Goal: Information Seeking & Learning: Learn about a topic

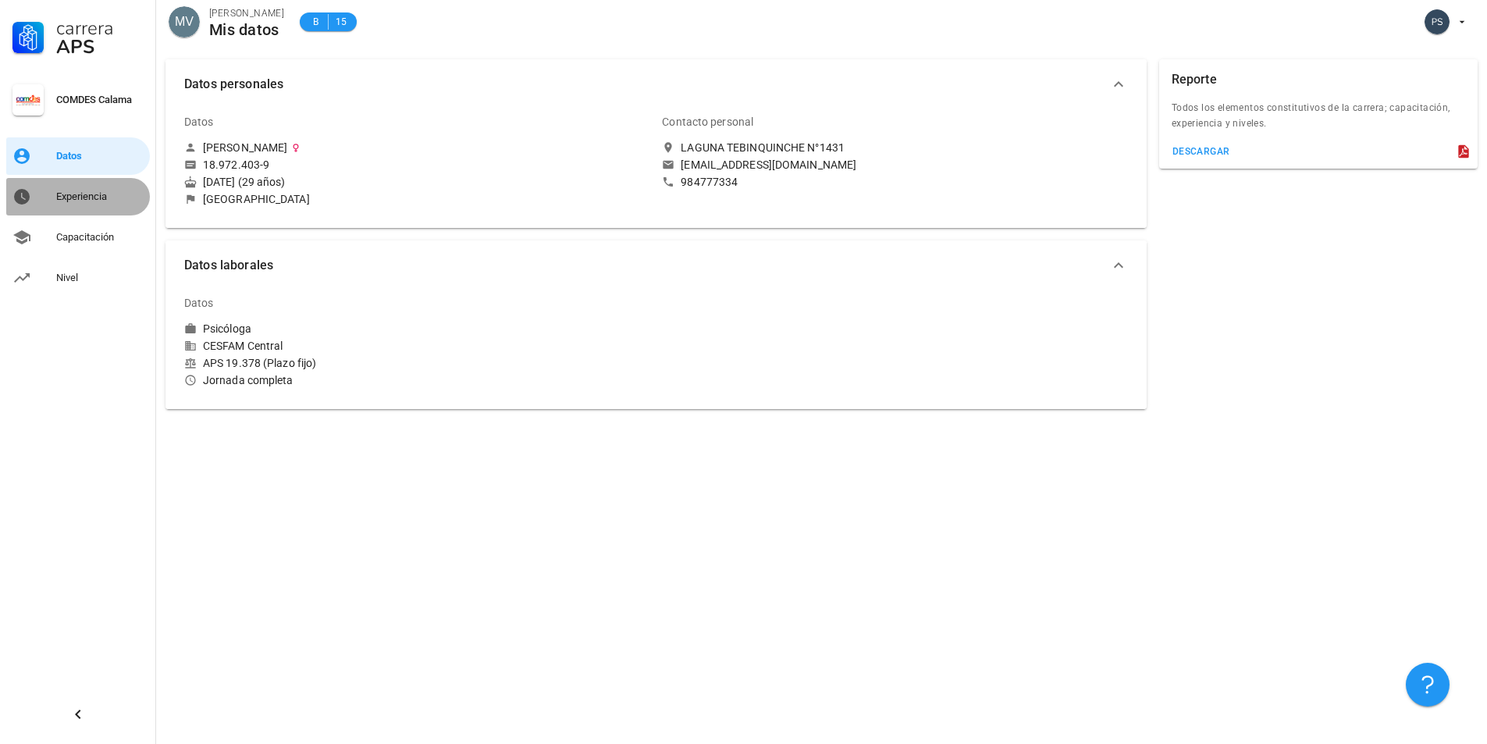
click at [91, 196] on div "Experiencia" at bounding box center [99, 196] width 87 height 12
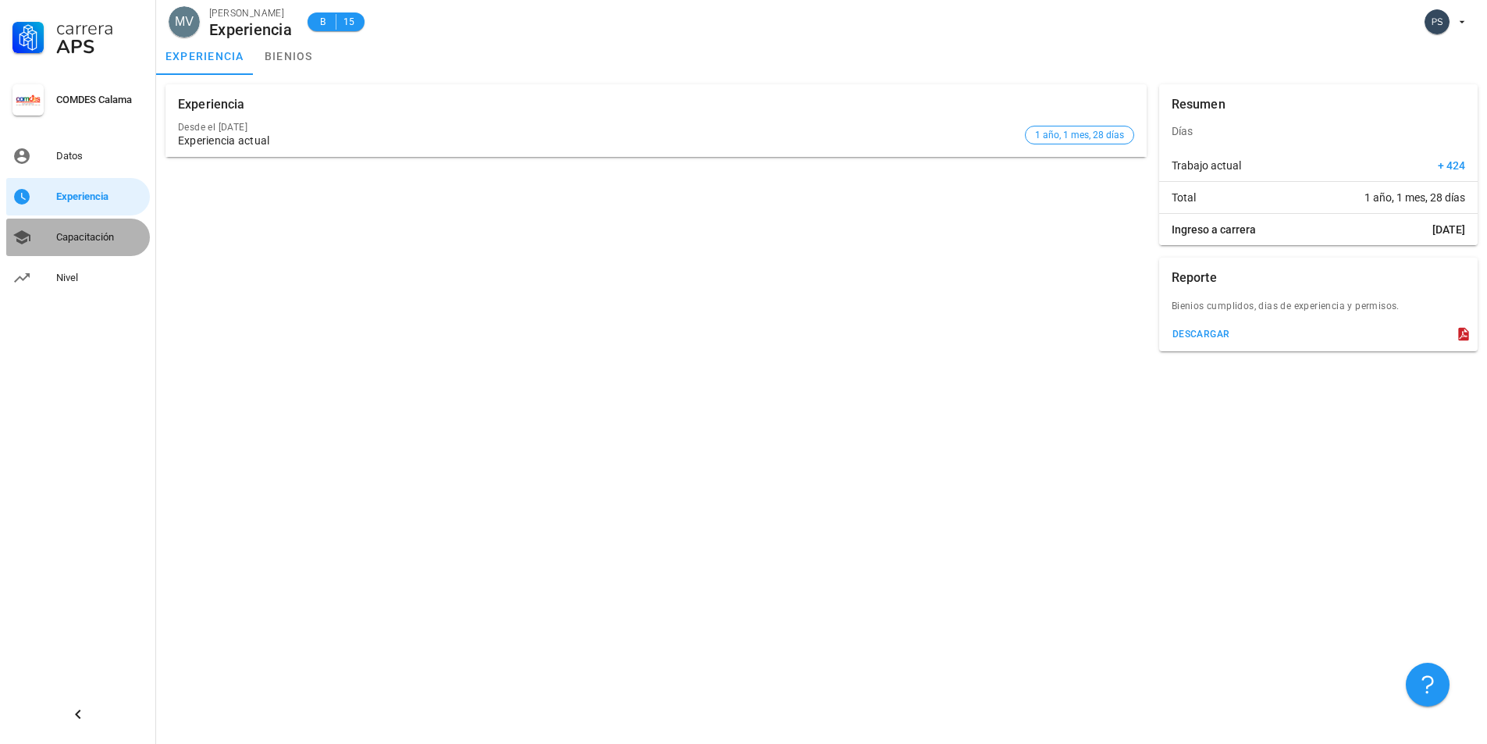
click at [89, 228] on div "Capacitación" at bounding box center [99, 237] width 87 height 25
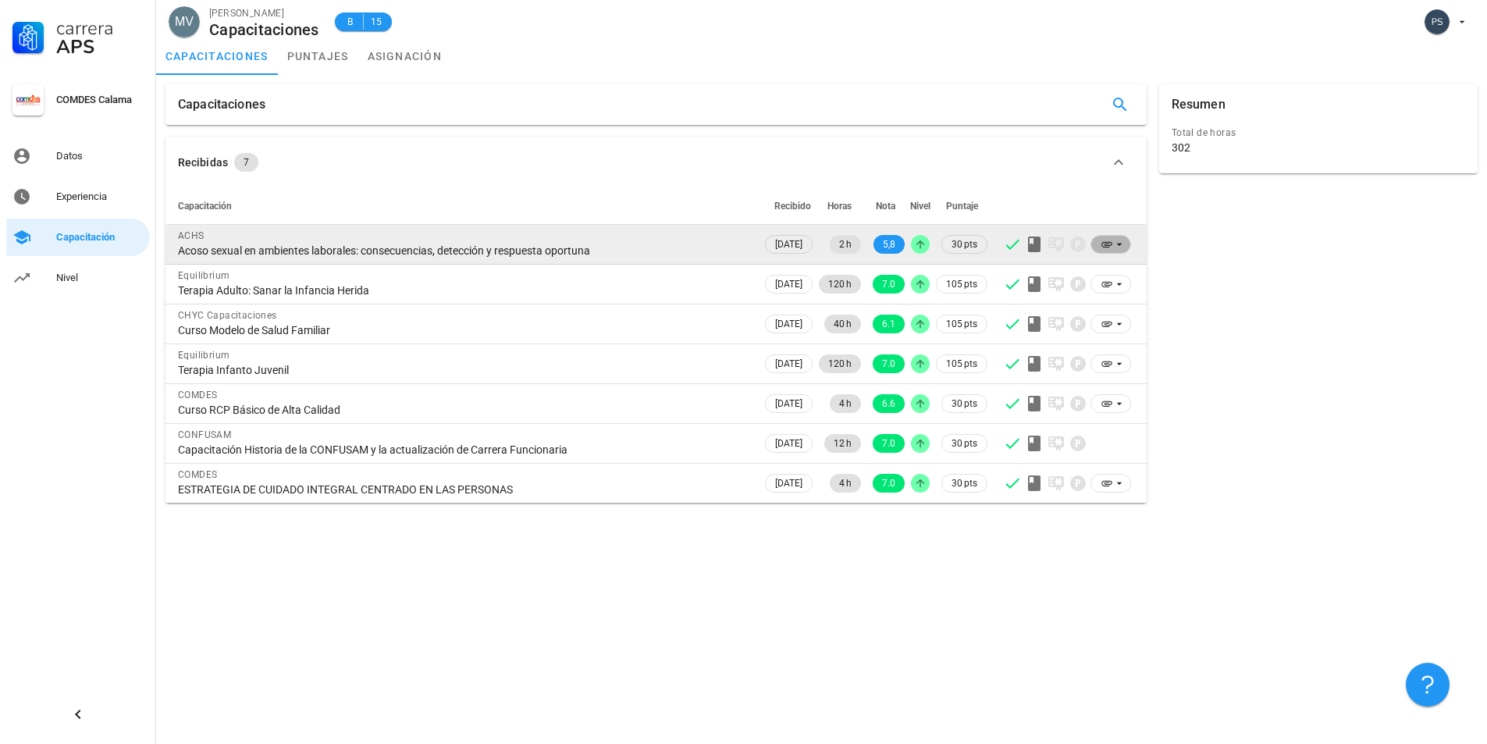
click at [1123, 240] on icon at bounding box center [1119, 244] width 12 height 12
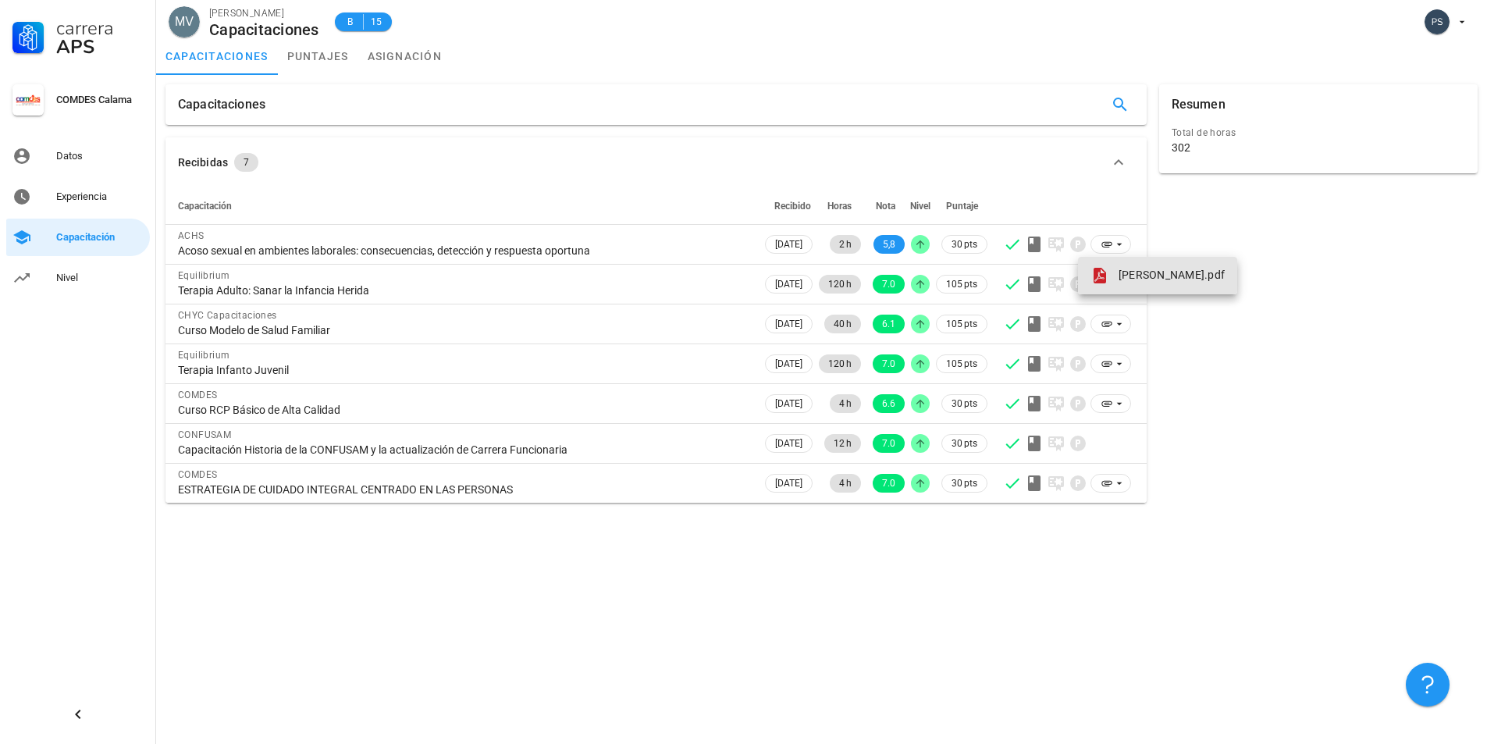
click at [1134, 272] on span "[PERSON_NAME].pdf" at bounding box center [1171, 274] width 106 height 12
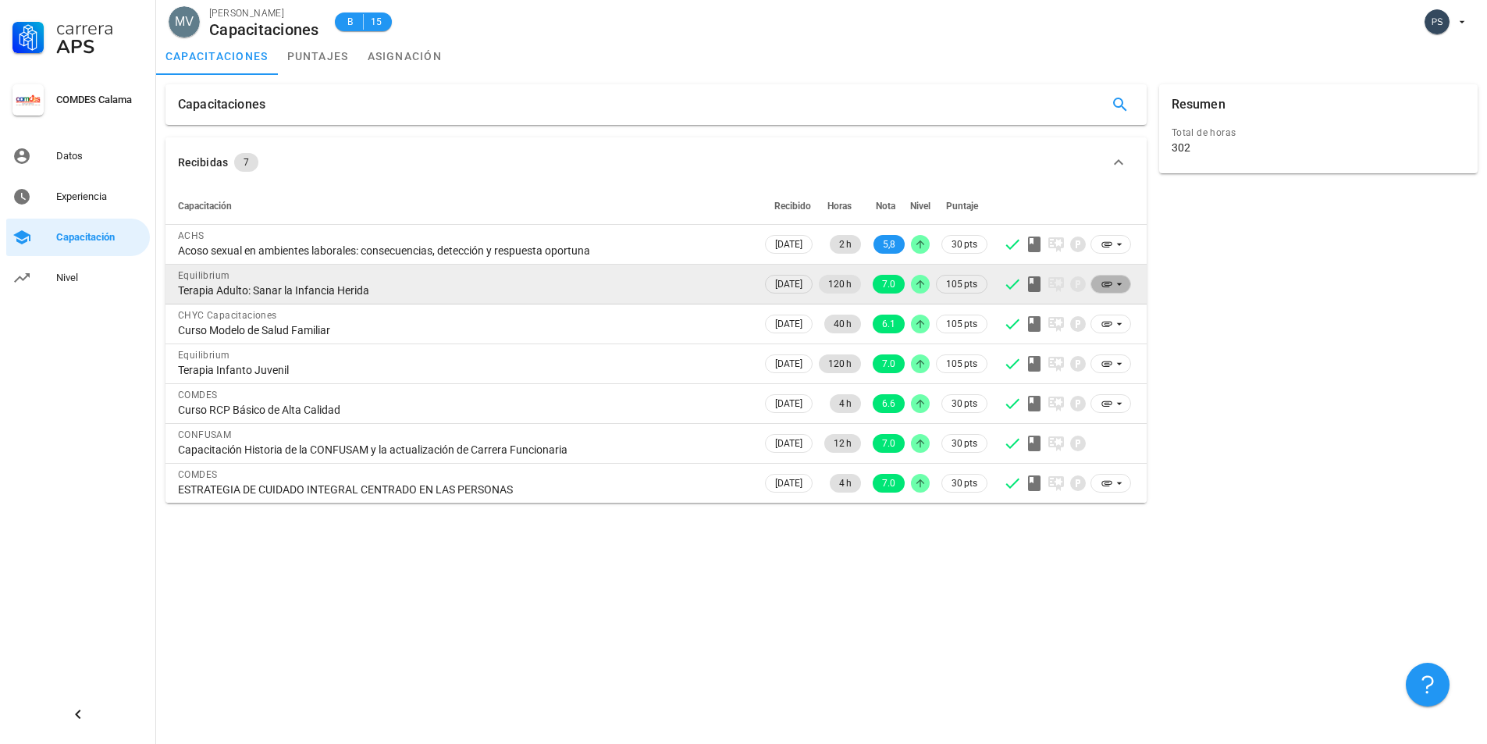
click at [1123, 280] on icon at bounding box center [1119, 284] width 12 height 12
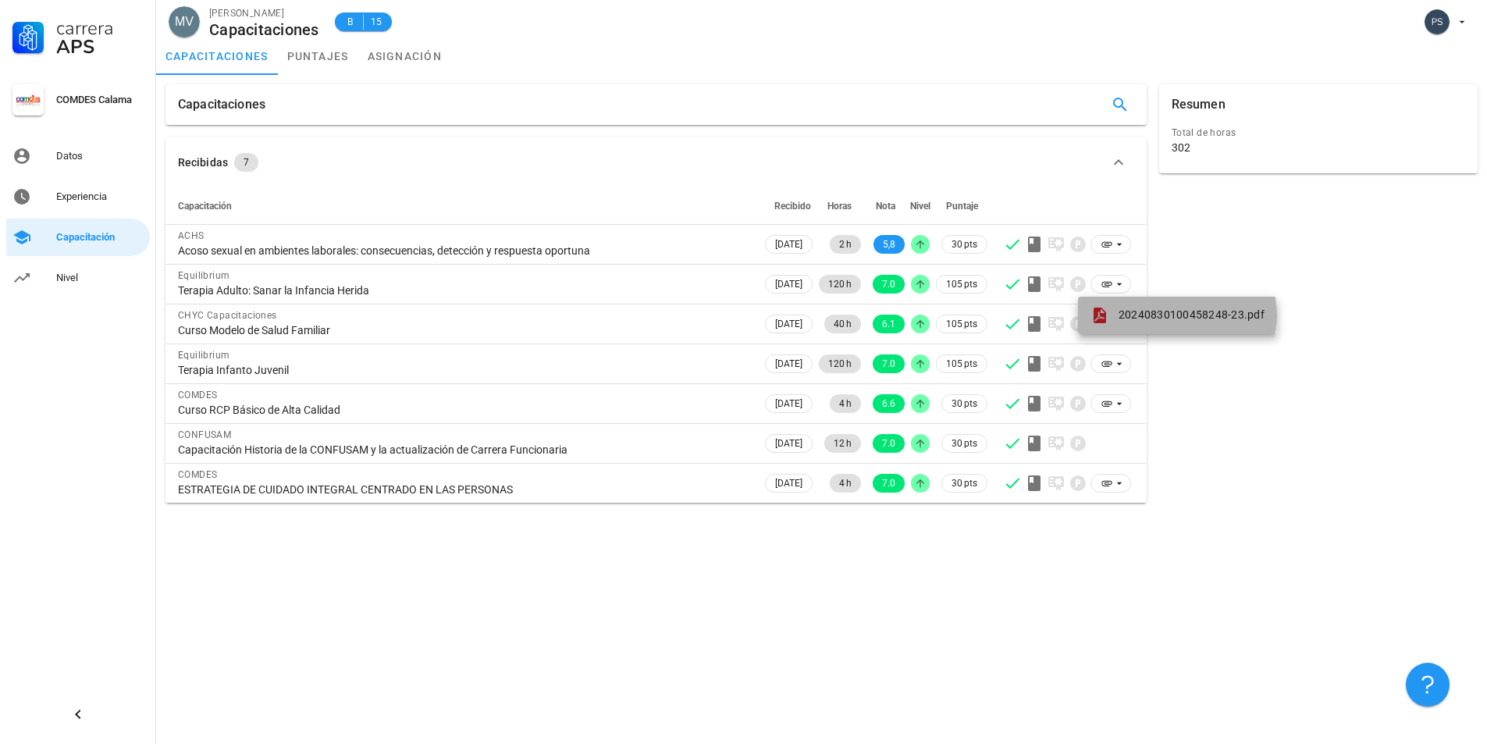
click at [1142, 318] on span "20240830100458248-23.pdf" at bounding box center [1191, 314] width 146 height 12
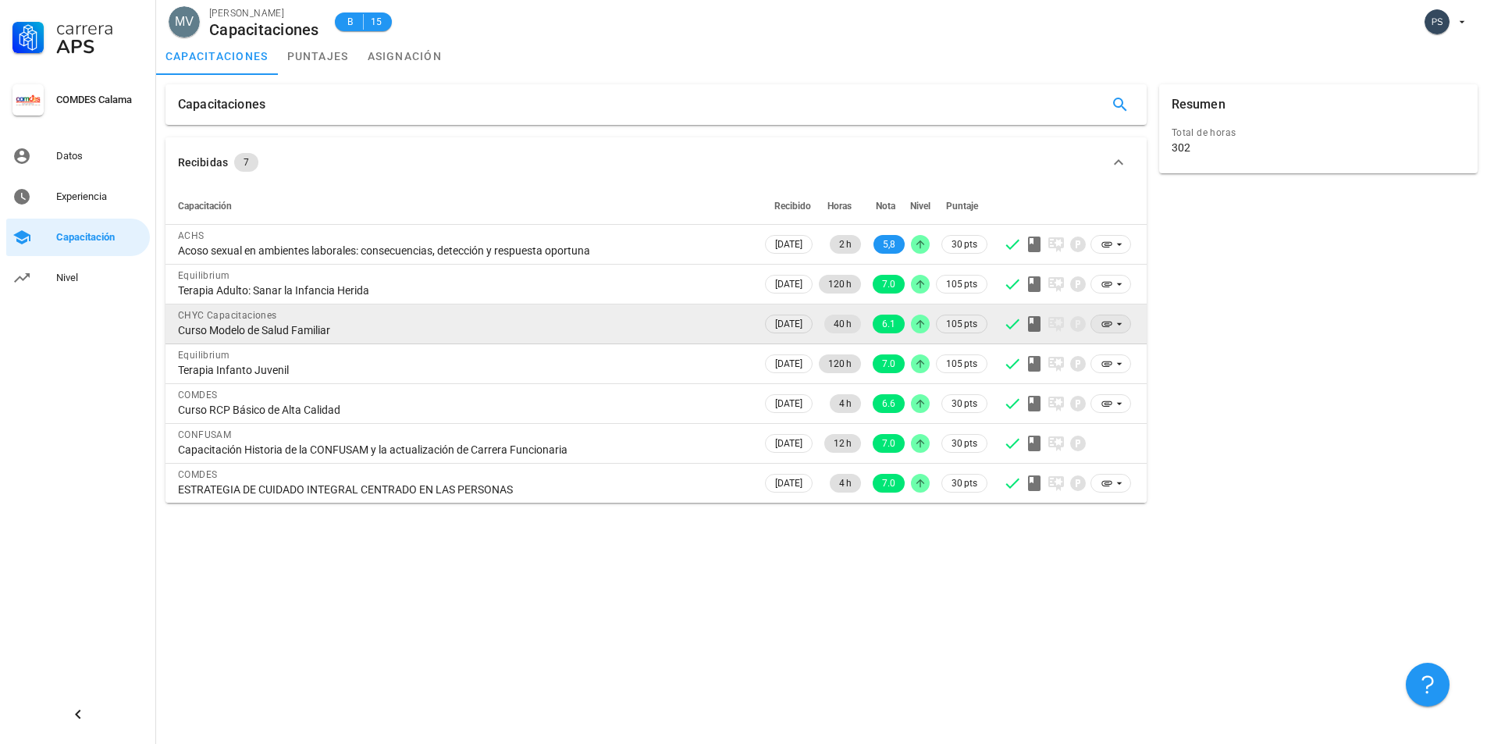
click at [1106, 322] on icon at bounding box center [1106, 324] width 10 height 5
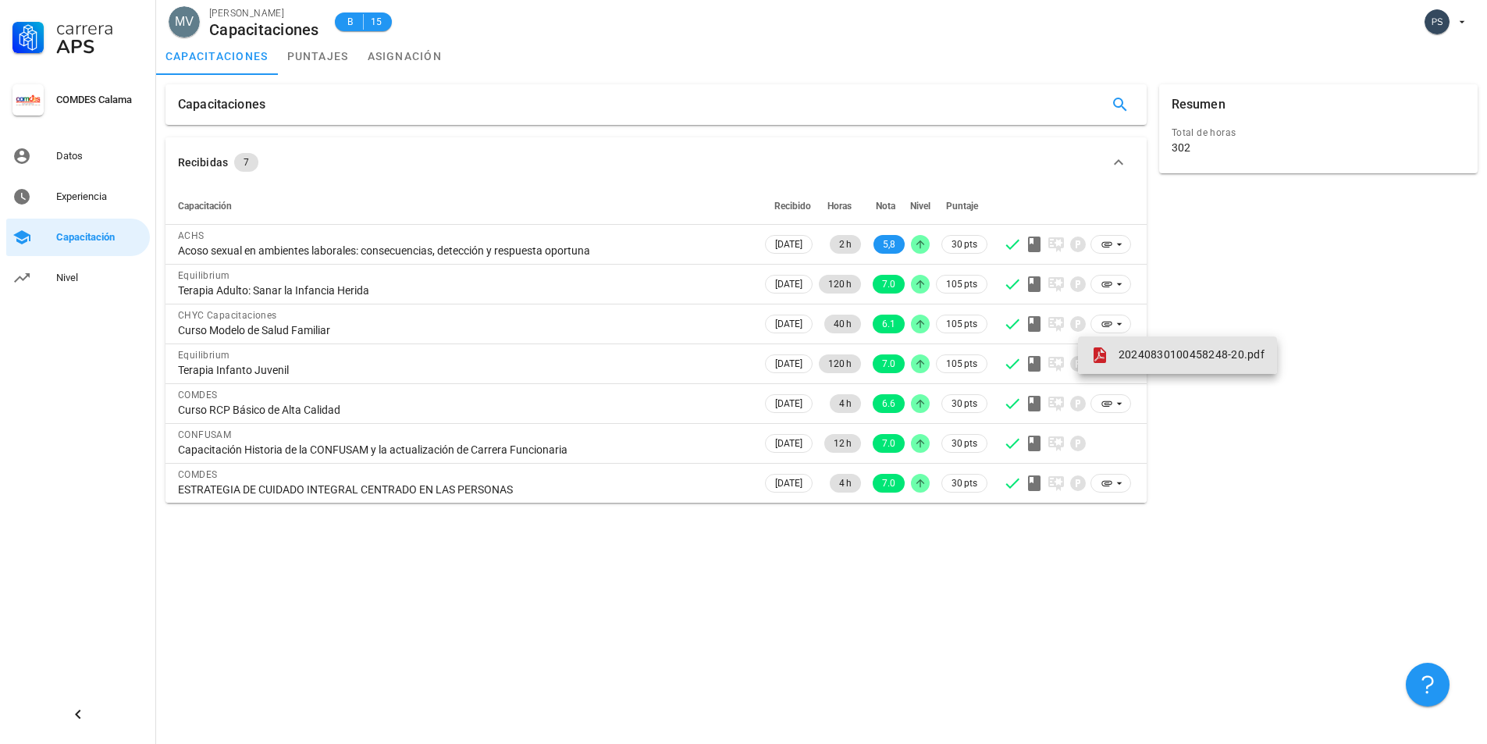
click at [1131, 350] on span "20240830100458248-20.pdf" at bounding box center [1191, 354] width 146 height 12
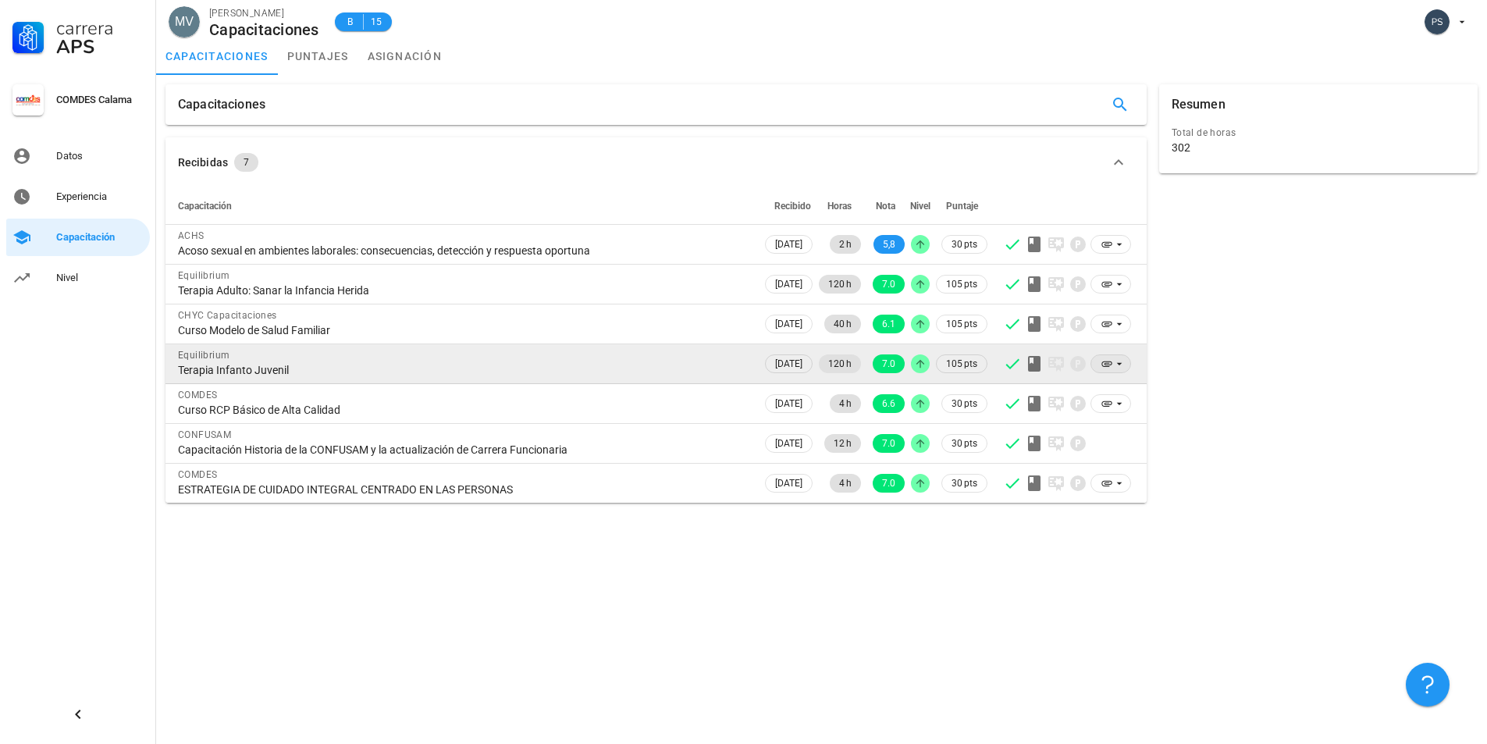
click at [1111, 364] on icon at bounding box center [1106, 363] width 12 height 12
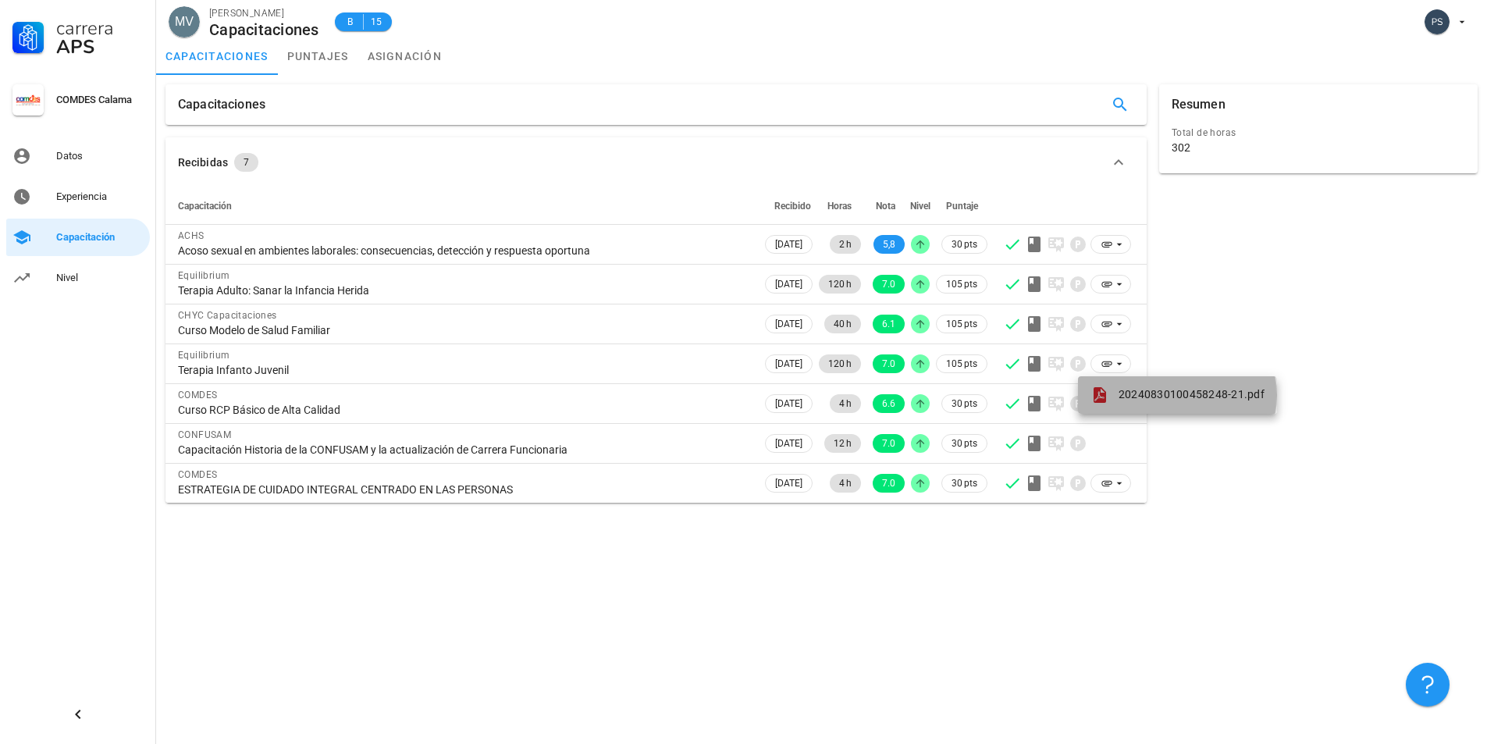
click at [1117, 394] on div "20240830100458248-21.pdf" at bounding box center [1177, 394] width 174 height 19
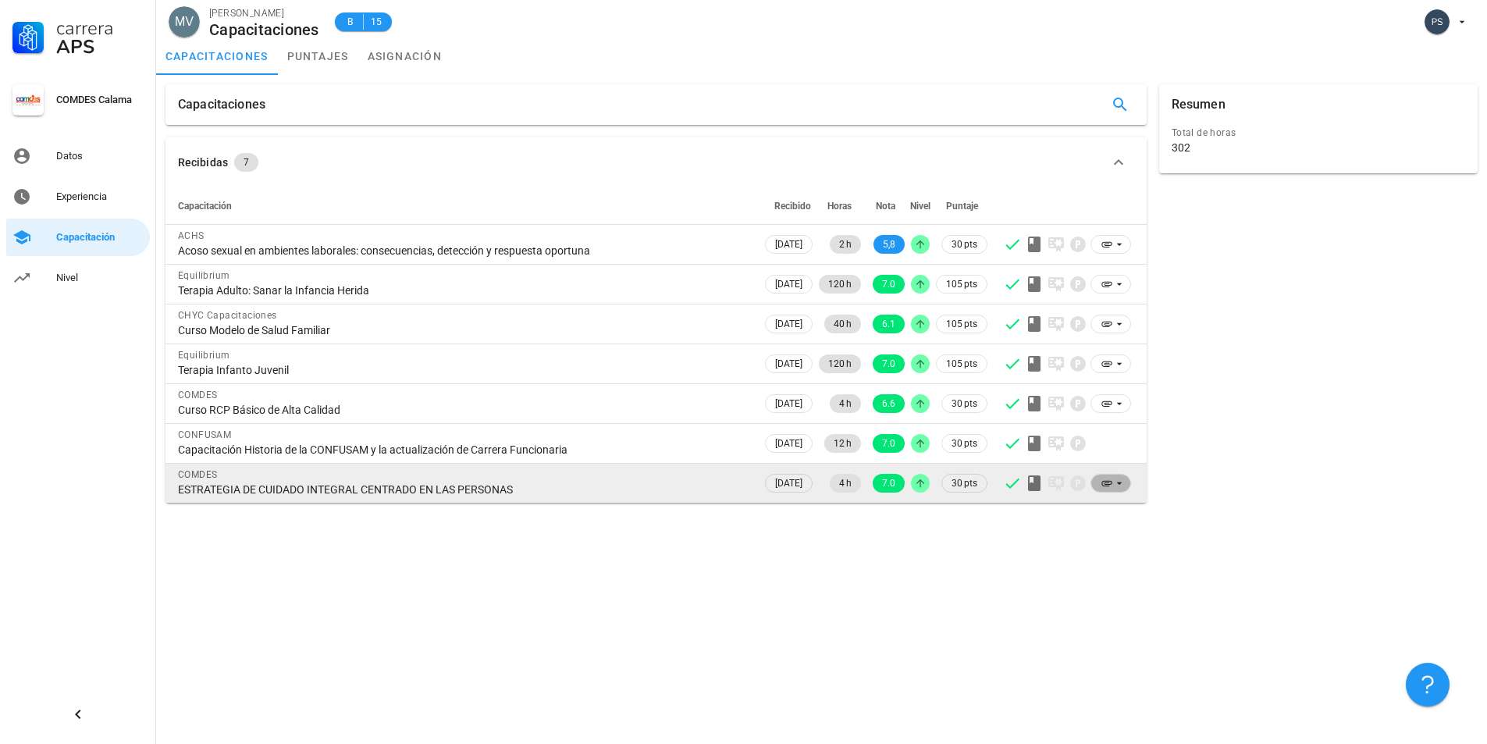
click at [1114, 485] on icon at bounding box center [1119, 483] width 12 height 12
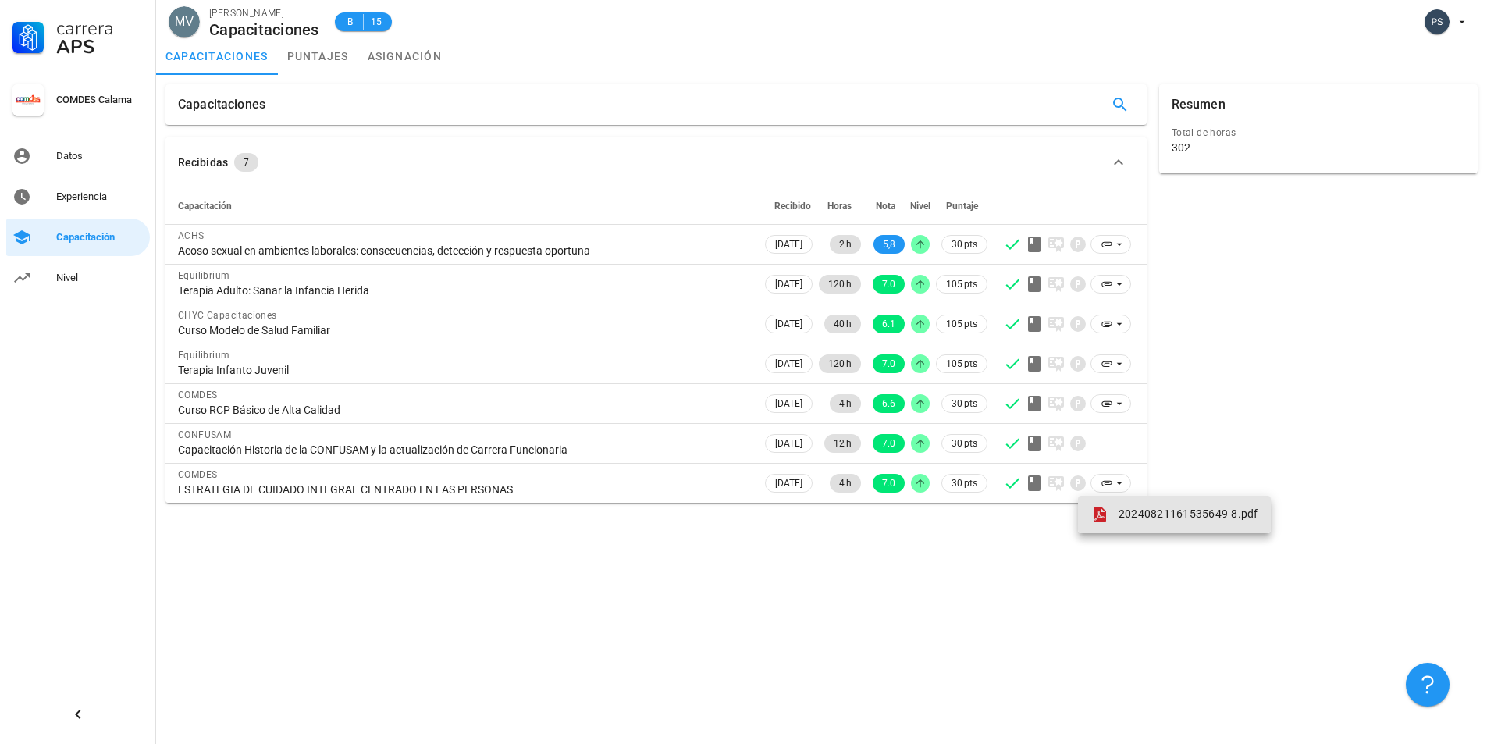
click at [1131, 508] on span "20240821161535649-8.pdf" at bounding box center [1188, 513] width 140 height 12
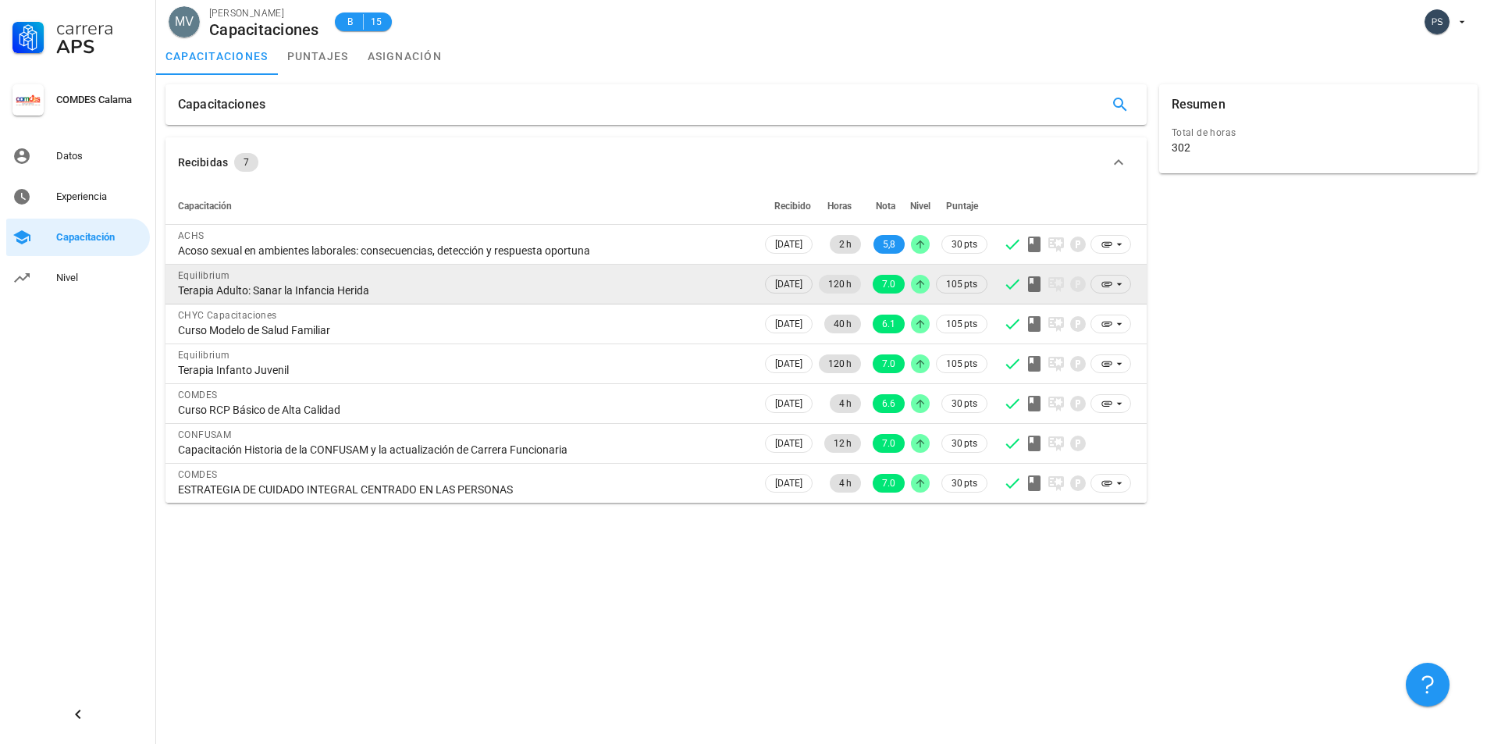
click at [442, 291] on div "Terapia Adulto: Sanar la Infancia Herida" at bounding box center [463, 290] width 571 height 14
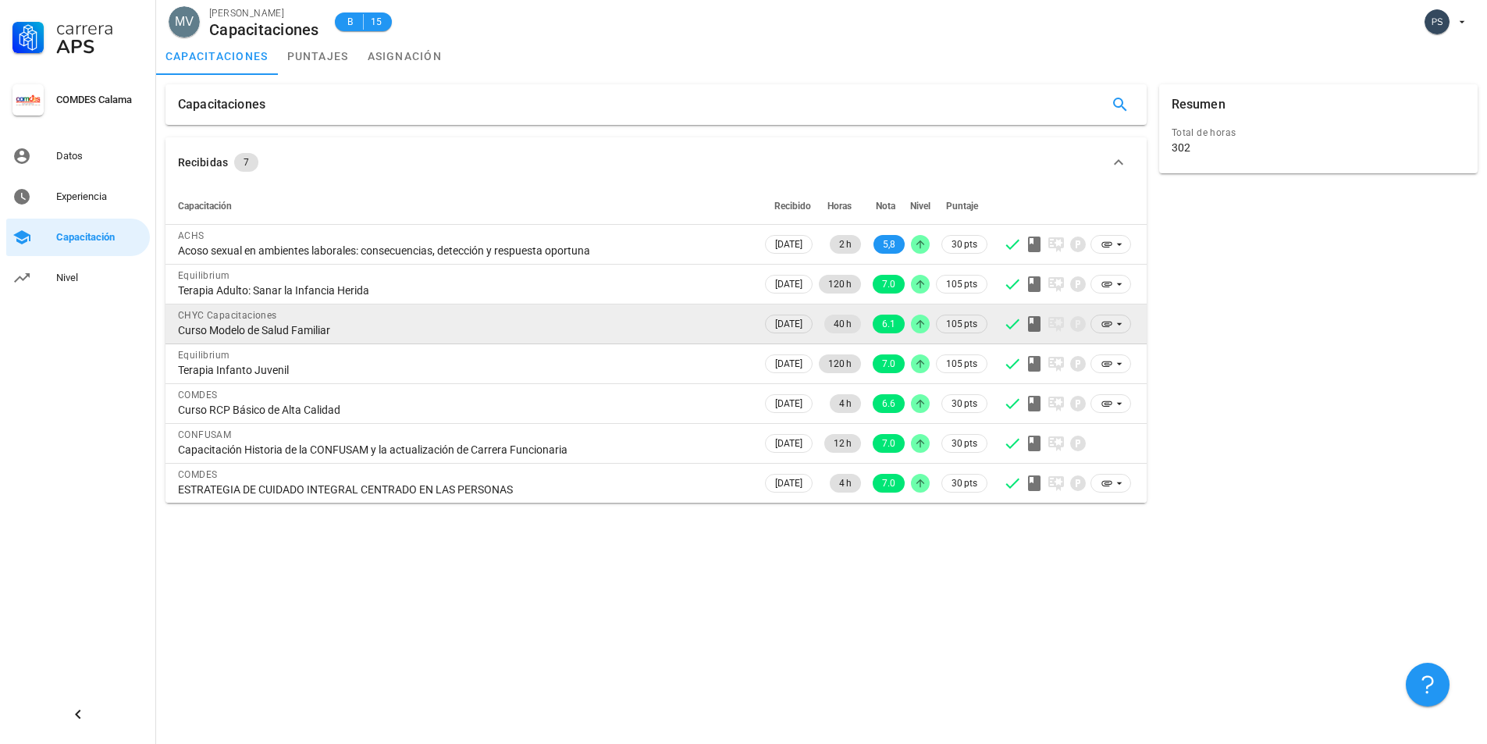
click at [424, 330] on div "Curso Modelo de Salud Familiar" at bounding box center [463, 330] width 571 height 14
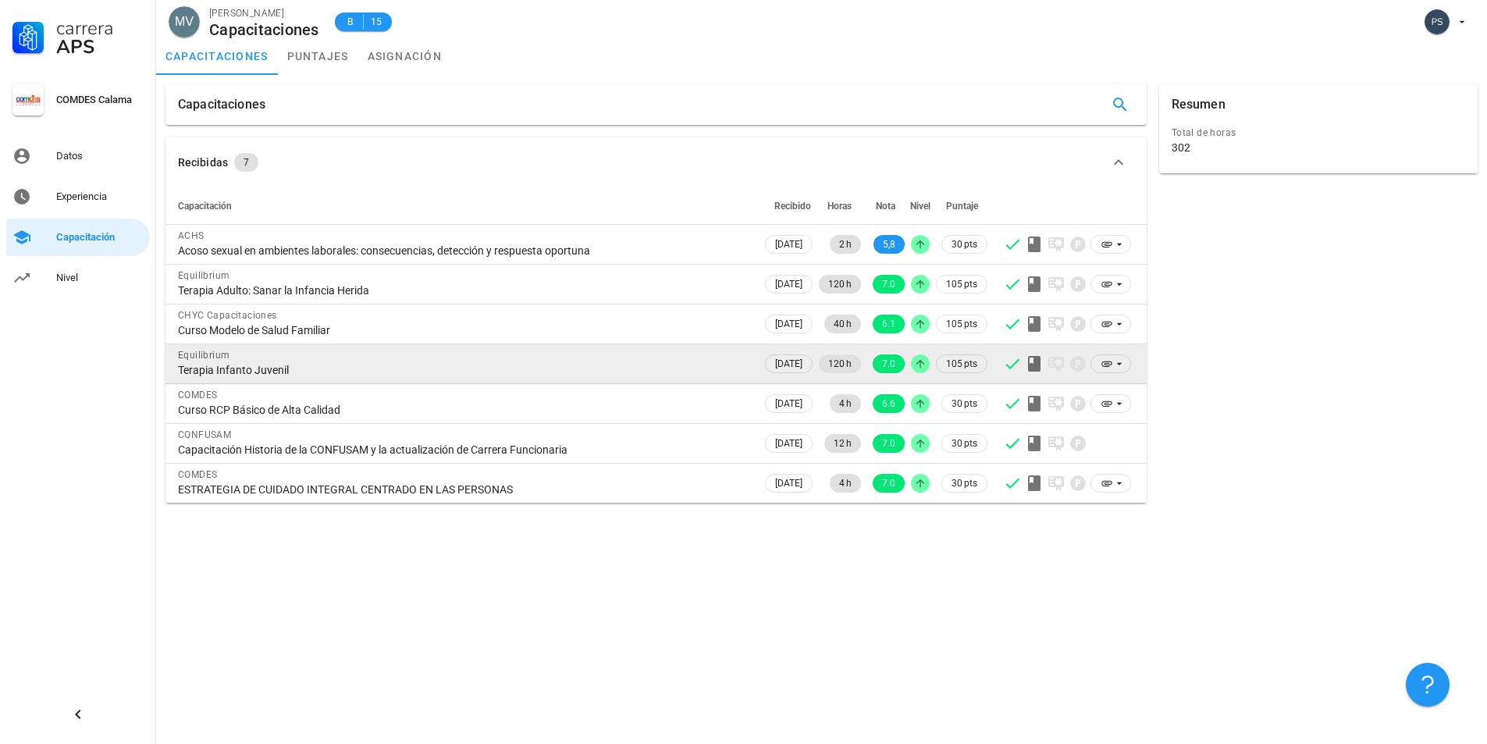
click at [418, 352] on div "Equilibrium" at bounding box center [463, 355] width 571 height 16
click at [1103, 363] on icon at bounding box center [1106, 363] width 12 height 12
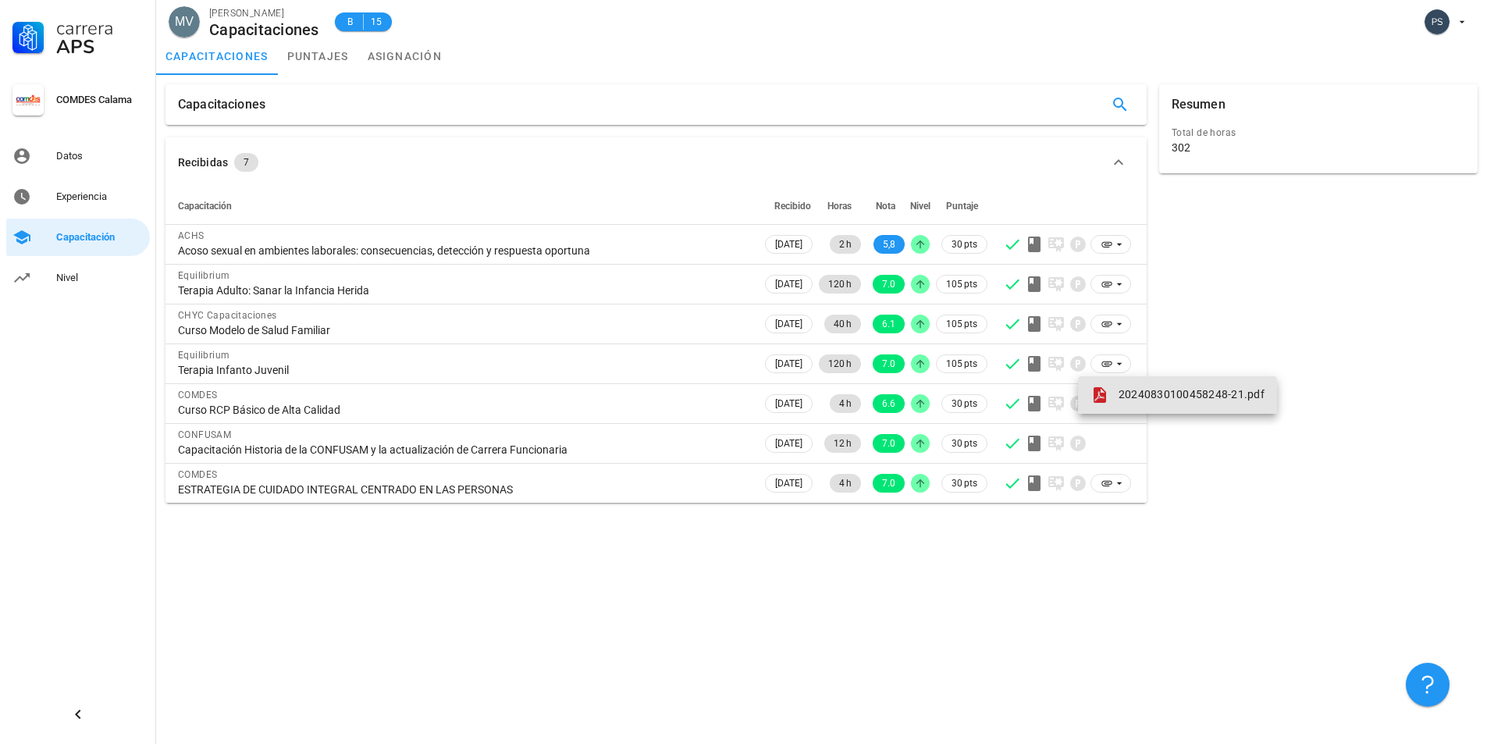
click at [1119, 394] on span "20240830100458248-21.pdf" at bounding box center [1191, 394] width 146 height 12
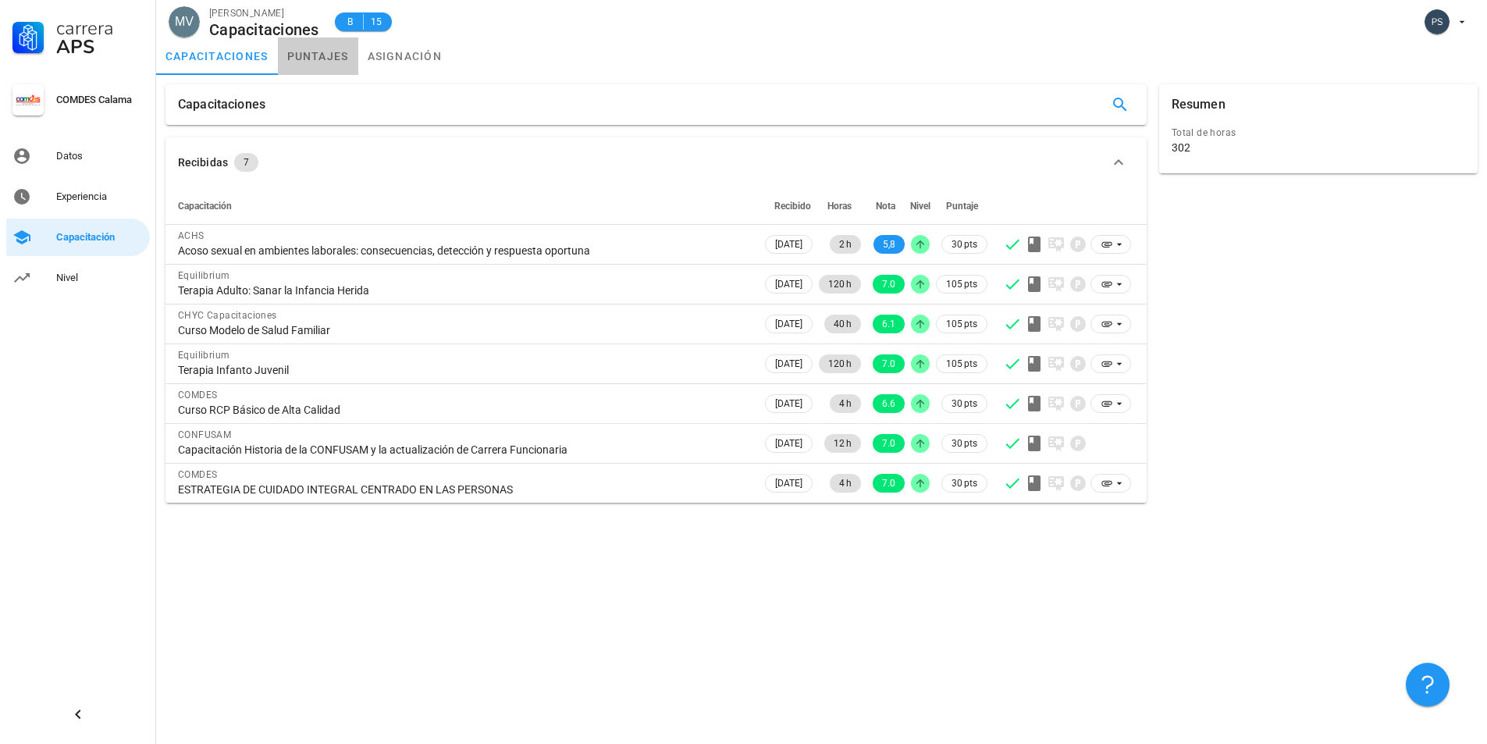
click at [312, 63] on link "puntajes" at bounding box center [318, 55] width 80 height 37
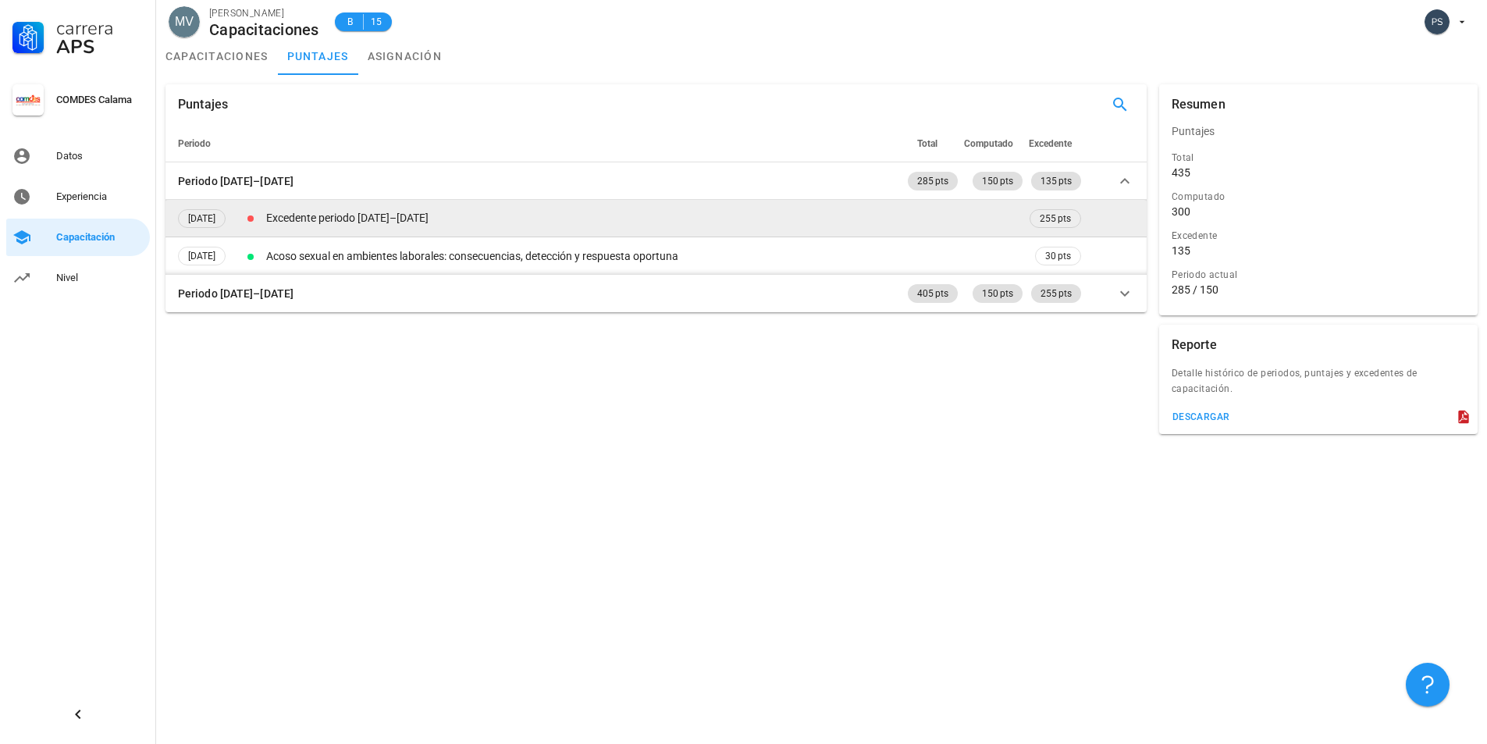
click at [345, 215] on td "Excedente periodo [DATE]–[DATE]" at bounding box center [644, 218] width 763 height 37
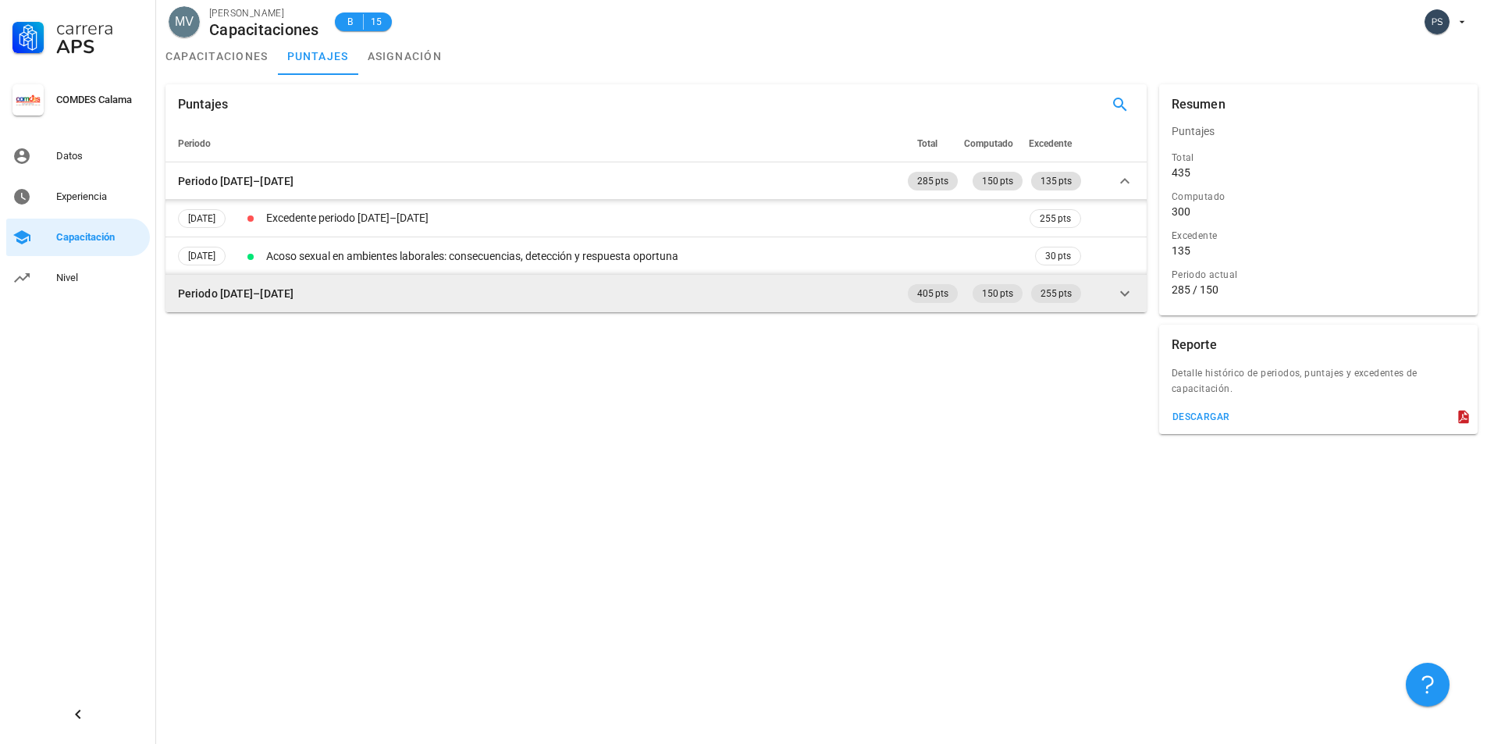
click at [344, 304] on td "Periodo [DATE]–[DATE]" at bounding box center [534, 293] width 739 height 37
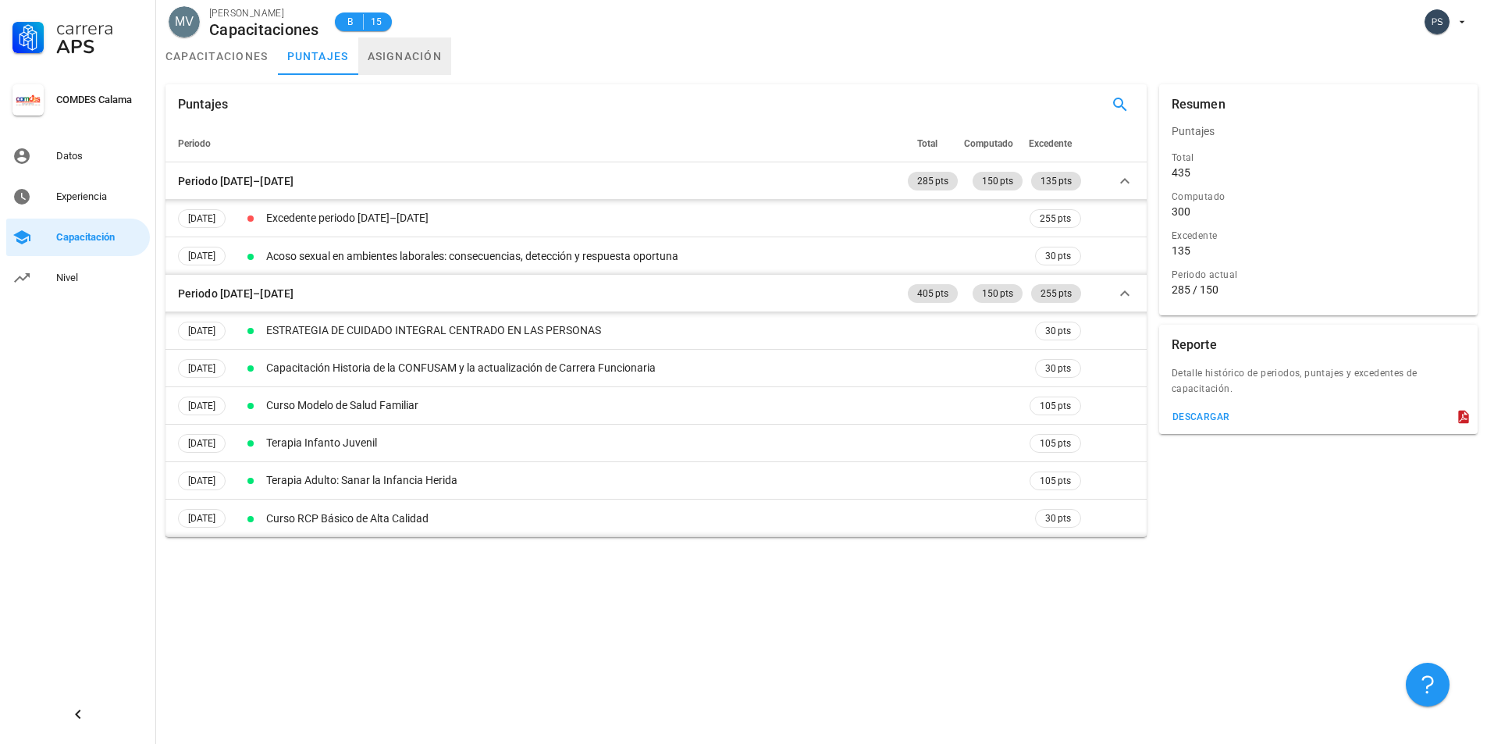
click at [397, 48] on link "asignación" at bounding box center [405, 55] width 94 height 37
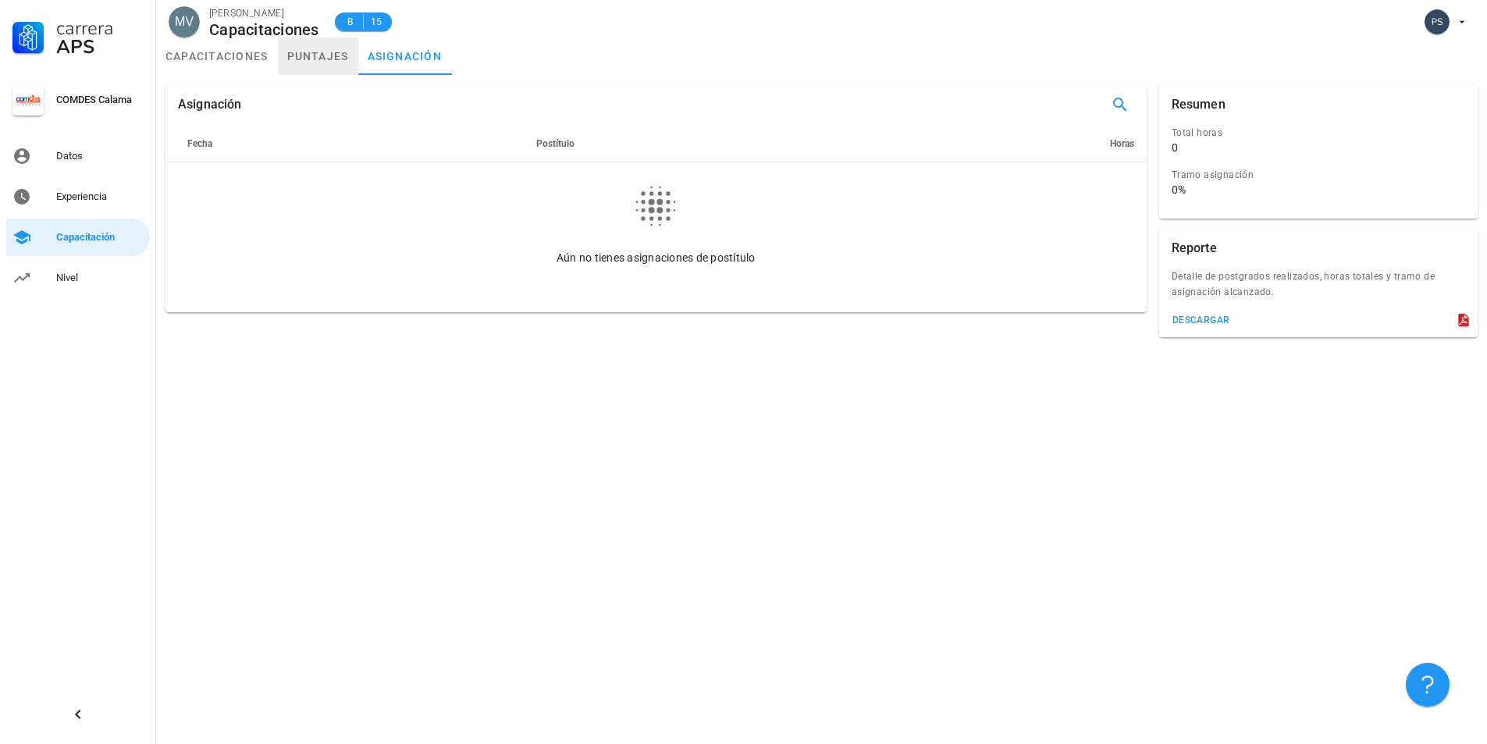
click at [314, 57] on link "puntajes" at bounding box center [318, 55] width 80 height 37
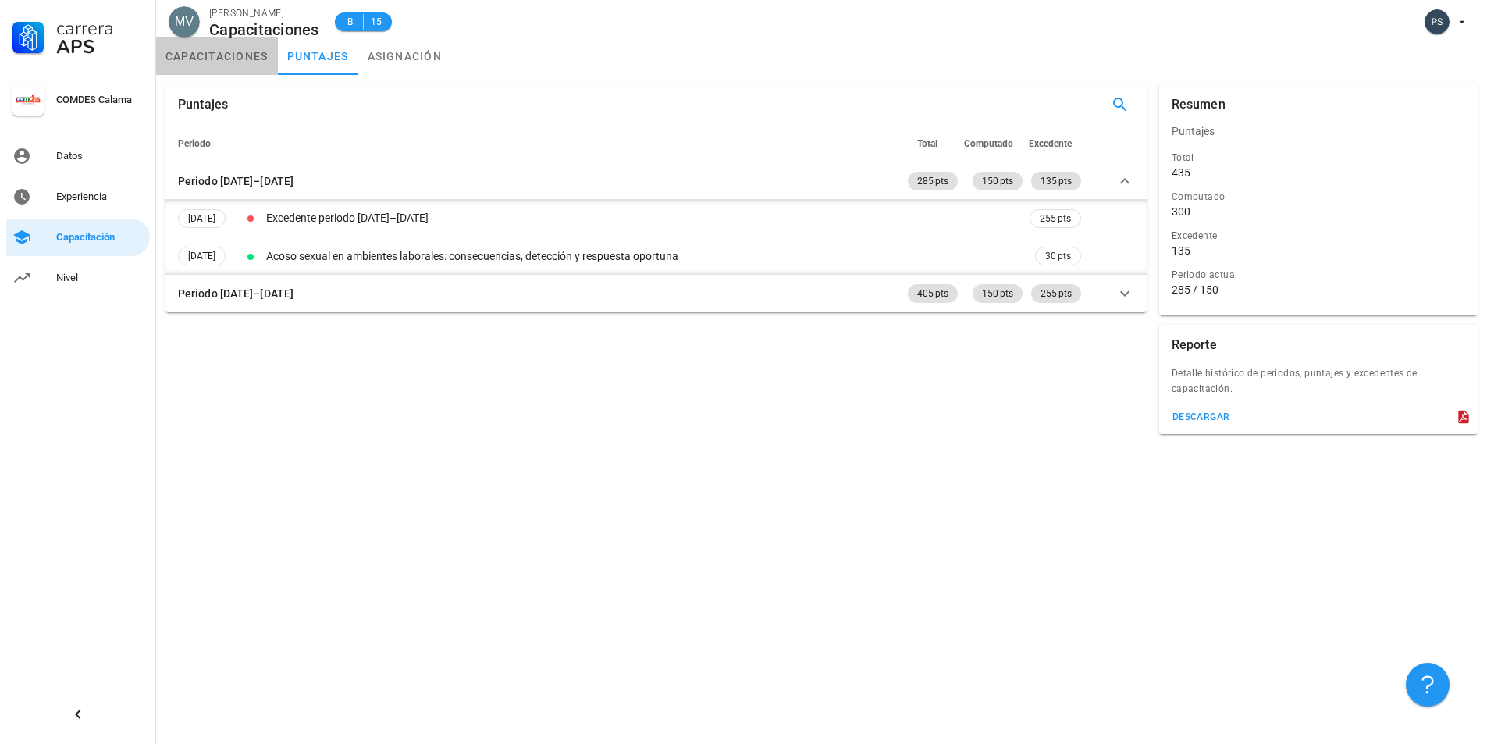
click at [227, 67] on link "capacitaciones" at bounding box center [217, 55] width 122 height 37
